Goal: Information Seeking & Learning: Understand process/instructions

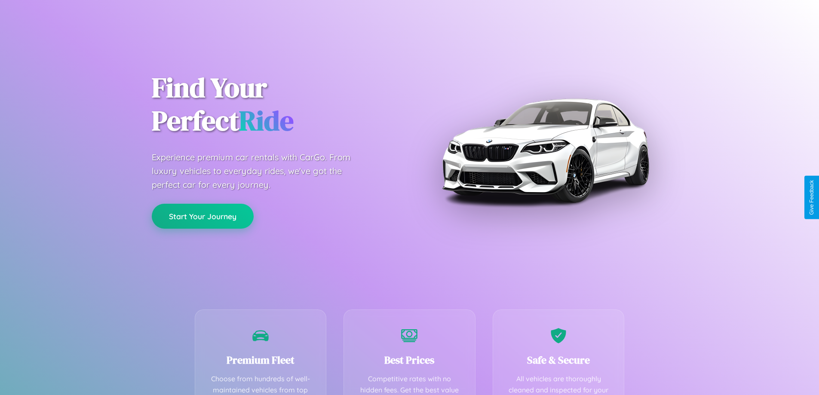
click at [202, 217] on button "Start Your Journey" at bounding box center [203, 216] width 102 height 25
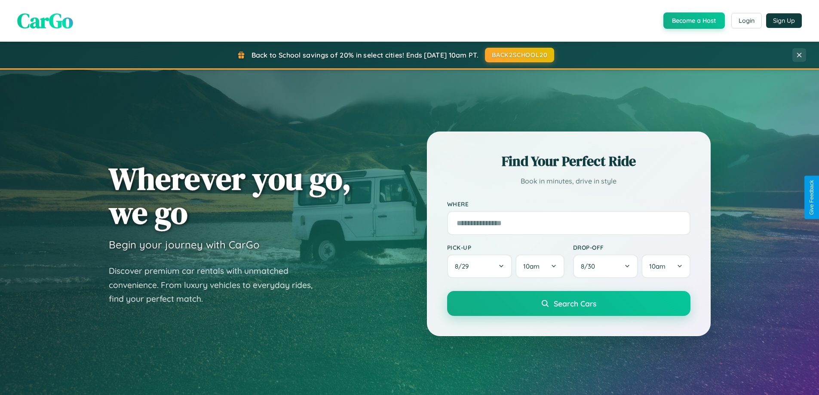
scroll to position [1654, 0]
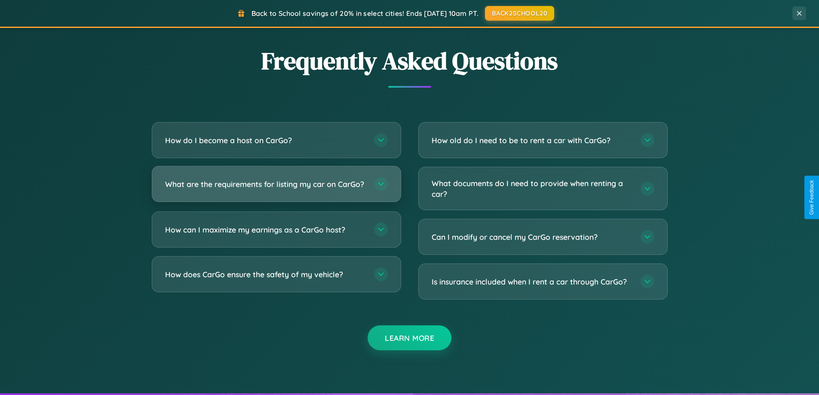
click at [276, 188] on h3 "What are the requirements for listing my car on CarGo?" at bounding box center [265, 184] width 200 height 11
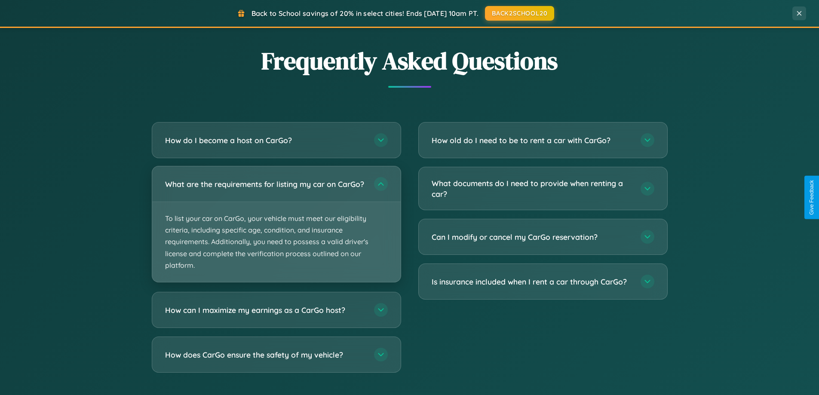
click at [276, 228] on p "To list your car on CarGo, your vehicle must meet our eligibility criteria, inc…" at bounding box center [276, 242] width 248 height 80
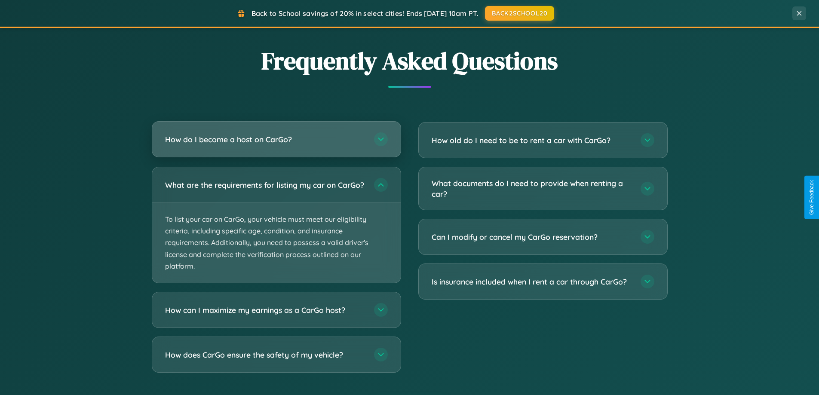
click at [276, 140] on h3 "How do I become a host on CarGo?" at bounding box center [265, 139] width 200 height 11
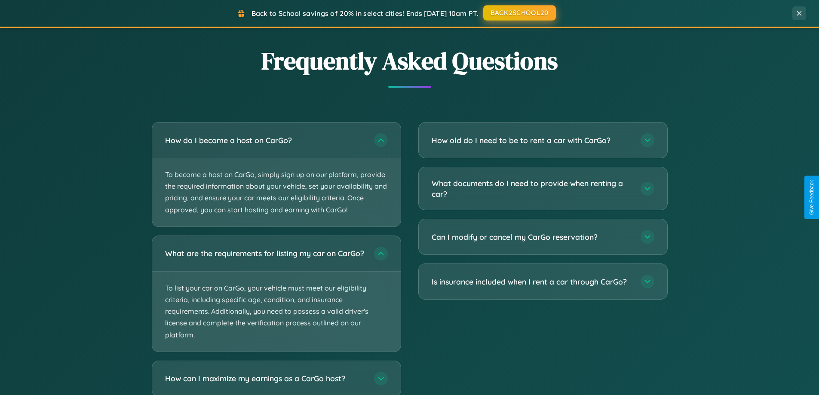
click at [519, 13] on button "BACK2SCHOOL20" at bounding box center [519, 12] width 73 height 15
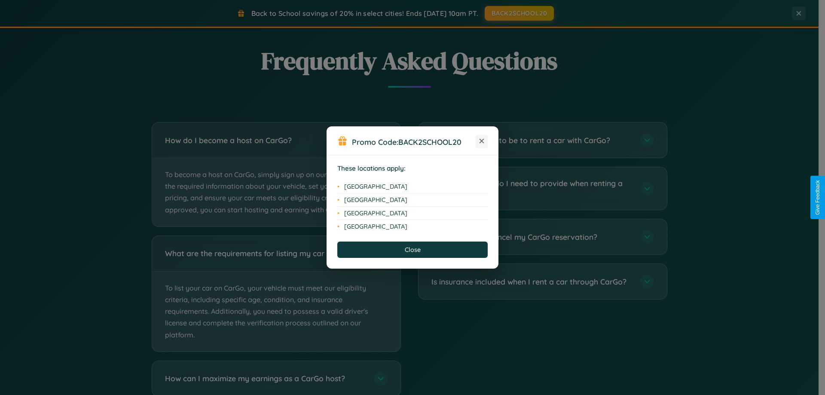
click at [482, 141] on icon at bounding box center [482, 141] width 5 height 5
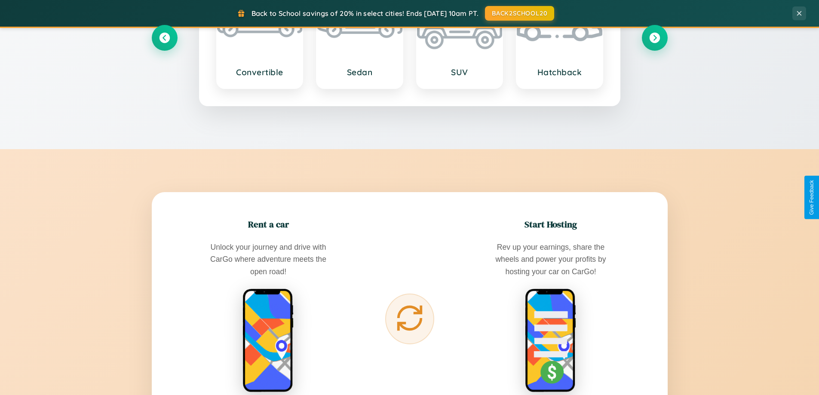
scroll to position [591, 0]
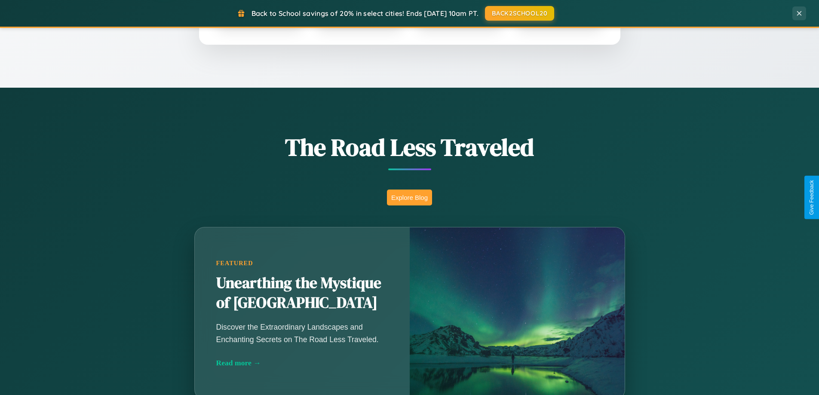
click at [409, 197] on button "Explore Blog" at bounding box center [409, 198] width 45 height 16
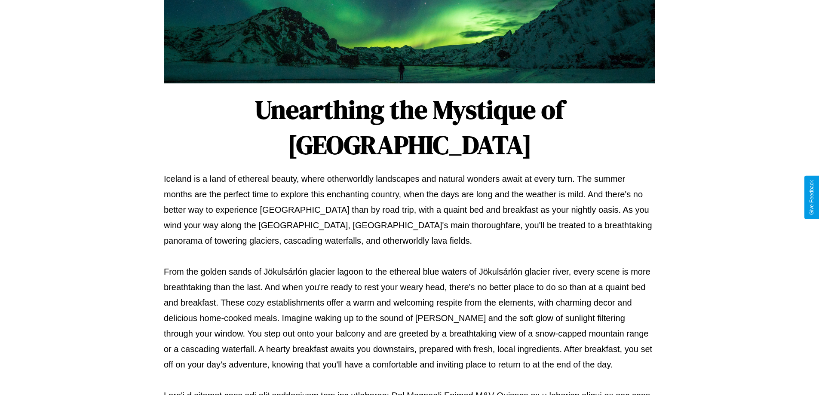
scroll to position [278, 0]
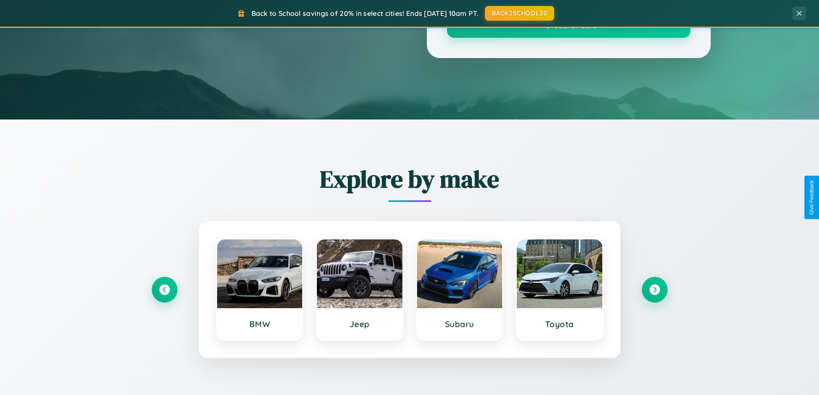
scroll to position [591, 0]
